Goal: Communication & Community: Ask a question

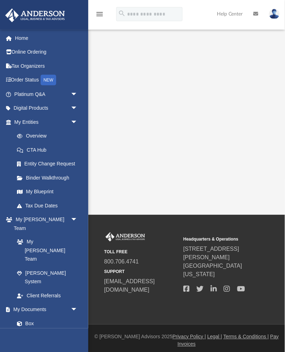
click at [77, 90] on span "arrow_drop_down" at bounding box center [78, 94] width 14 height 14
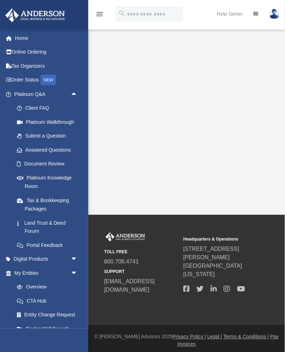
click at [42, 149] on link "Answered Questions" at bounding box center [49, 150] width 78 height 14
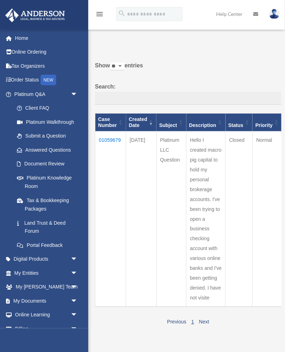
scroll to position [4, 0]
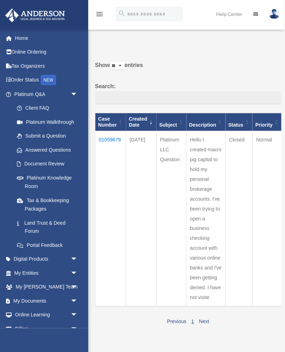
click at [109, 137] on td "01059679" at bounding box center [110, 219] width 31 height 176
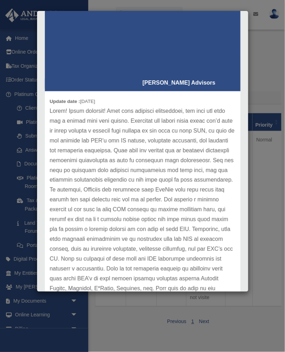
scroll to position [148, 0]
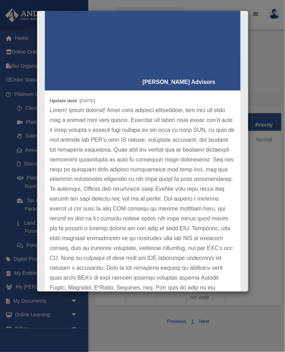
click at [205, 247] on p at bounding box center [142, 213] width 185 height 217
click at [202, 260] on p at bounding box center [142, 213] width 185 height 217
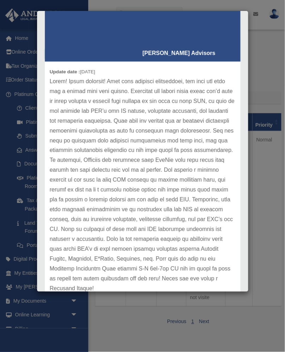
scroll to position [177, 0]
click at [264, 193] on div "Case Detail × Platinum LLC Question Case Number 01059679 Created Date July 30, …" at bounding box center [142, 176] width 285 height 352
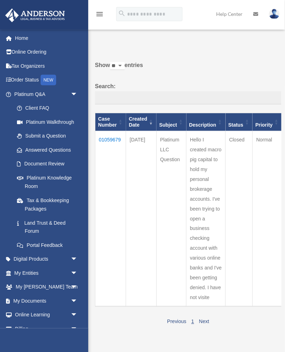
click at [45, 177] on link "Platinum Knowledge Room" at bounding box center [47, 182] width 75 height 23
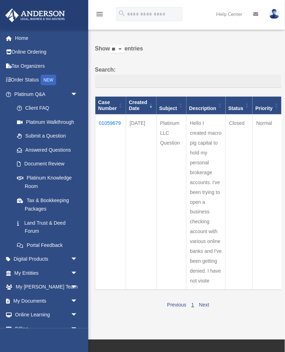
scroll to position [38, 0]
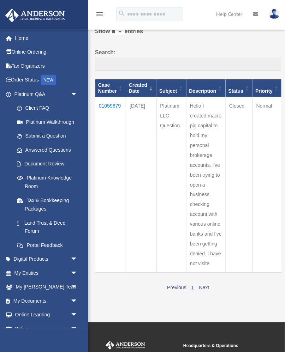
click at [48, 149] on link "Answered Questions" at bounding box center [45, 150] width 71 height 14
click at [36, 177] on link "Platinum Knowledge Room" at bounding box center [47, 182] width 75 height 23
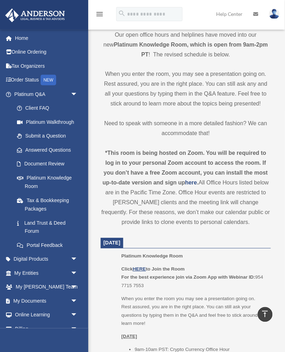
scroll to position [158, 0]
click at [139, 268] on u "HERE" at bounding box center [139, 269] width 13 height 5
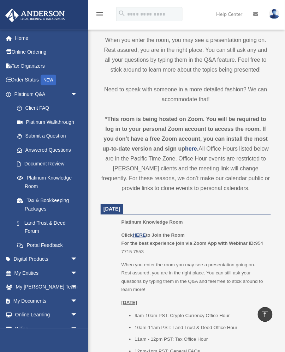
click at [39, 137] on link "Submit a Question" at bounding box center [49, 136] width 78 height 14
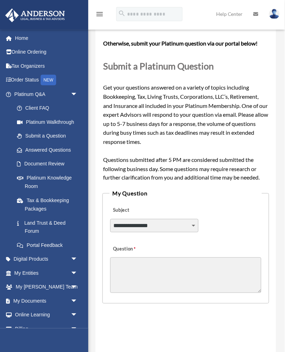
scroll to position [55, 0]
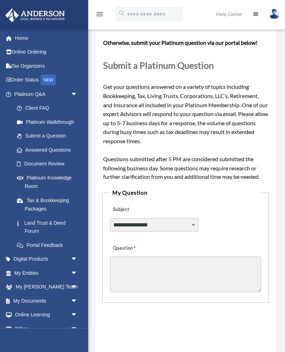
click at [193, 227] on select "**********" at bounding box center [154, 224] width 88 height 13
select select "******"
click at [110, 218] on select "**********" at bounding box center [154, 224] width 88 height 13
click at [158, 269] on textarea "Question" at bounding box center [185, 275] width 151 height 36
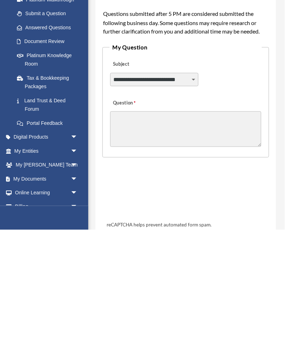
scroll to position [92, 0]
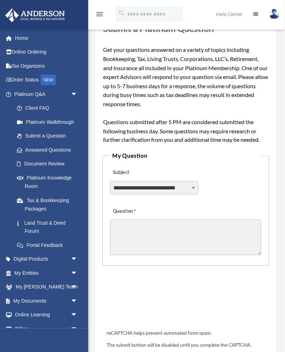
click at [168, 236] on textarea "Question" at bounding box center [185, 238] width 151 height 36
click at [170, 239] on textarea "Question" at bounding box center [185, 238] width 151 height 36
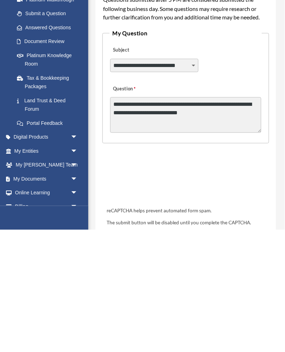
click at [226, 238] on textarea "**********" at bounding box center [185, 238] width 151 height 36
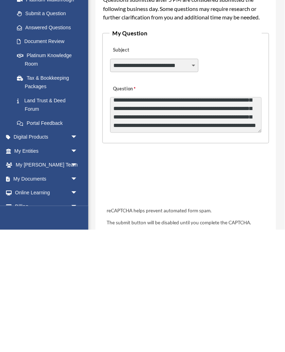
scroll to position [119, 0]
type textarea "**********"
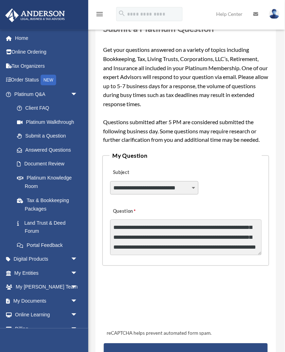
scroll to position [120, 0]
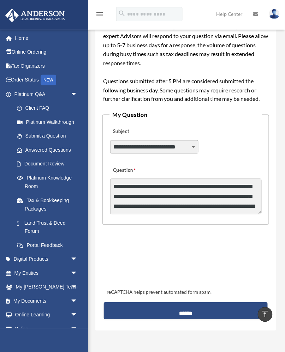
click at [198, 311] on input "******" at bounding box center [185, 311] width 163 height 17
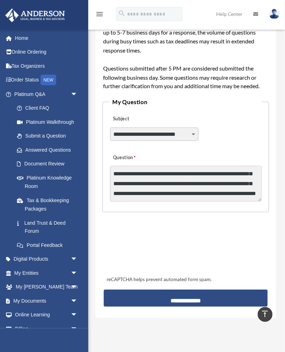
scroll to position [166, 0]
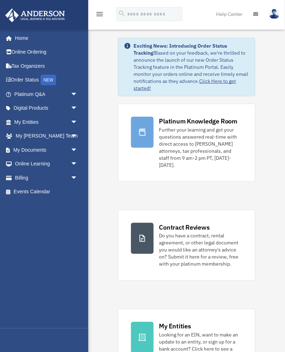
click at [71, 96] on span "arrow_drop_down" at bounding box center [78, 94] width 14 height 14
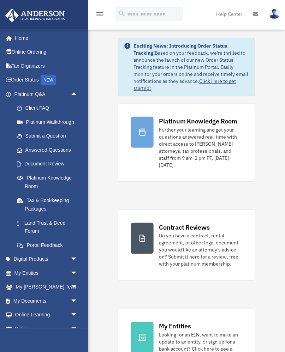
click at [43, 136] on link "Submit a Question" at bounding box center [49, 136] width 78 height 14
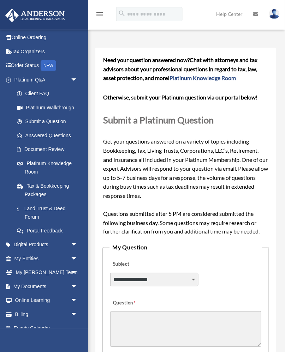
click at [43, 121] on link "Submit a Question" at bounding box center [47, 122] width 75 height 14
click at [43, 134] on link "Answered Questions" at bounding box center [49, 135] width 78 height 14
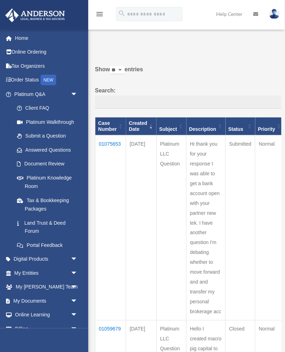
click at [202, 225] on td "Hi thank you for your response I was able to get a bank account open with your …" at bounding box center [205, 227] width 39 height 185
click at [108, 146] on td "01075653" at bounding box center [110, 227] width 31 height 185
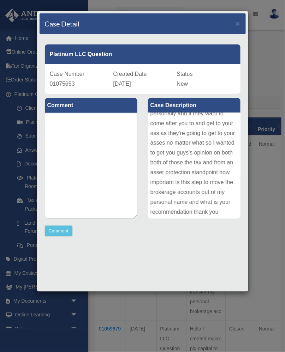
scroll to position [205, 0]
